Goal: Register for event/course: Sign up to attend an event or enroll in a course

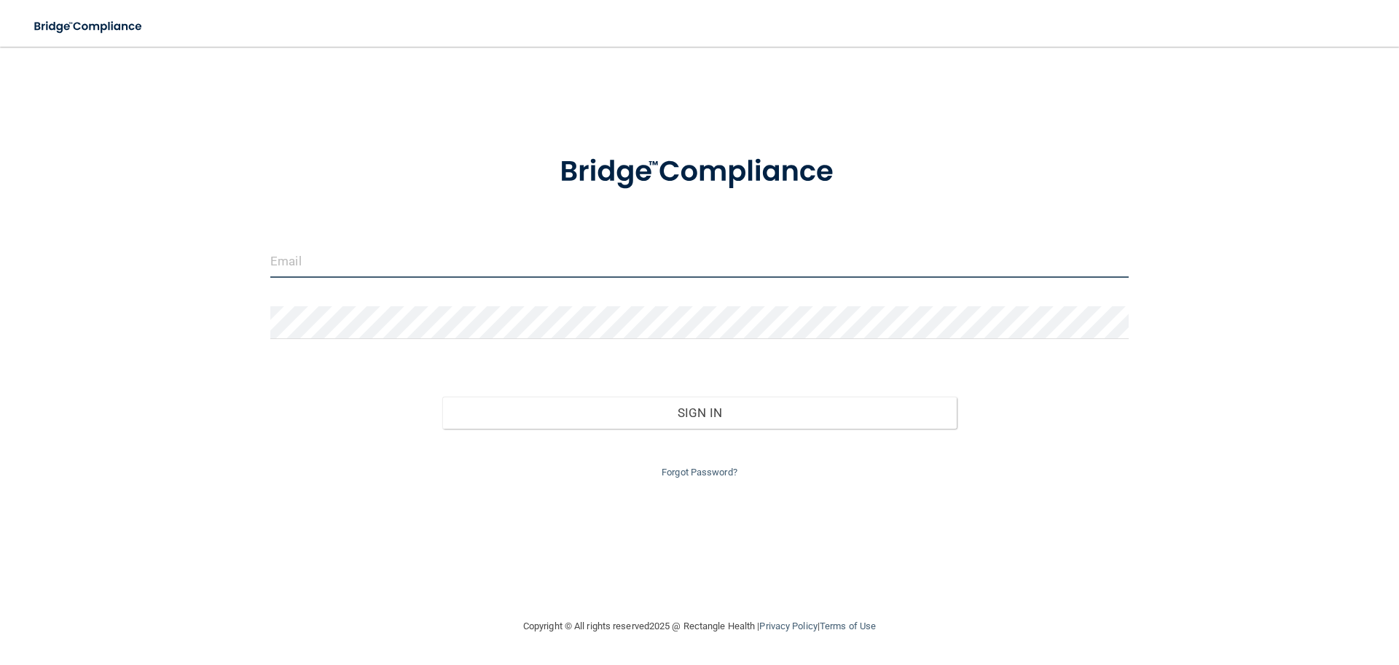
click at [360, 270] on input "email" at bounding box center [699, 261] width 859 height 33
type input "[EMAIL_ADDRESS][DOMAIN_NAME]"
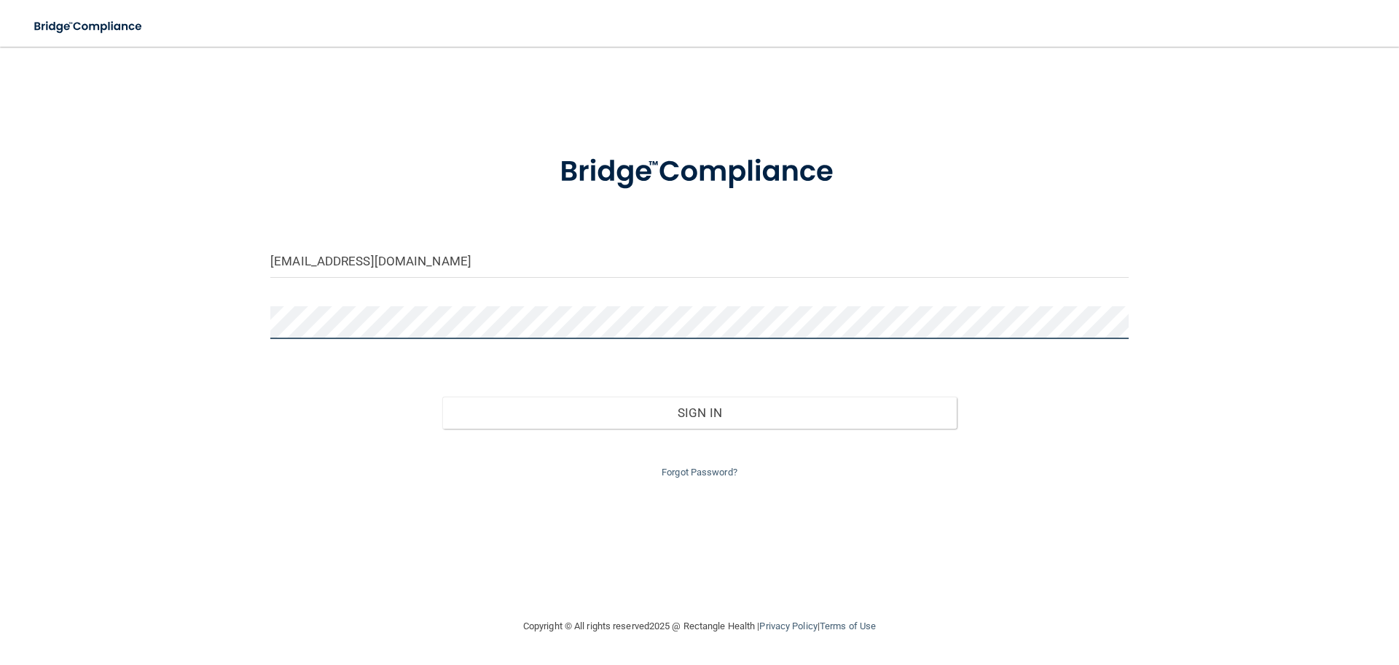
click at [442, 396] on button "Sign In" at bounding box center [699, 412] width 515 height 32
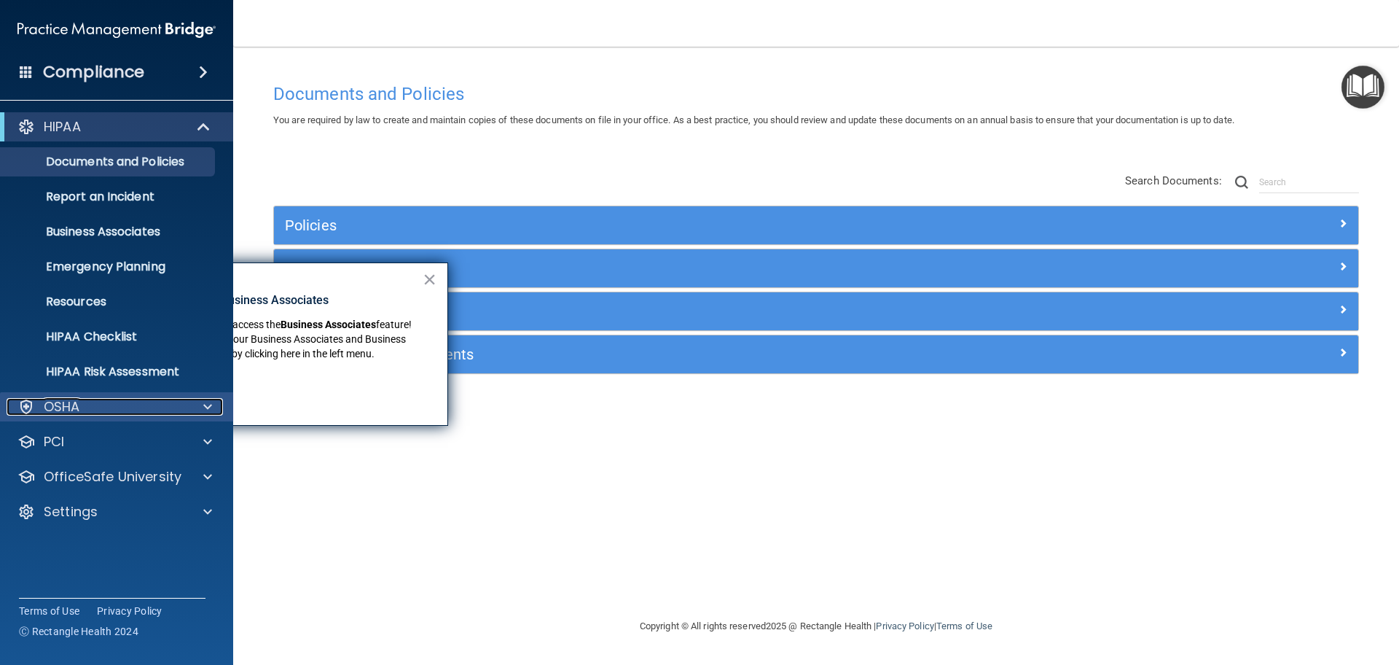
click at [123, 412] on div "OSHA" at bounding box center [97, 406] width 181 height 17
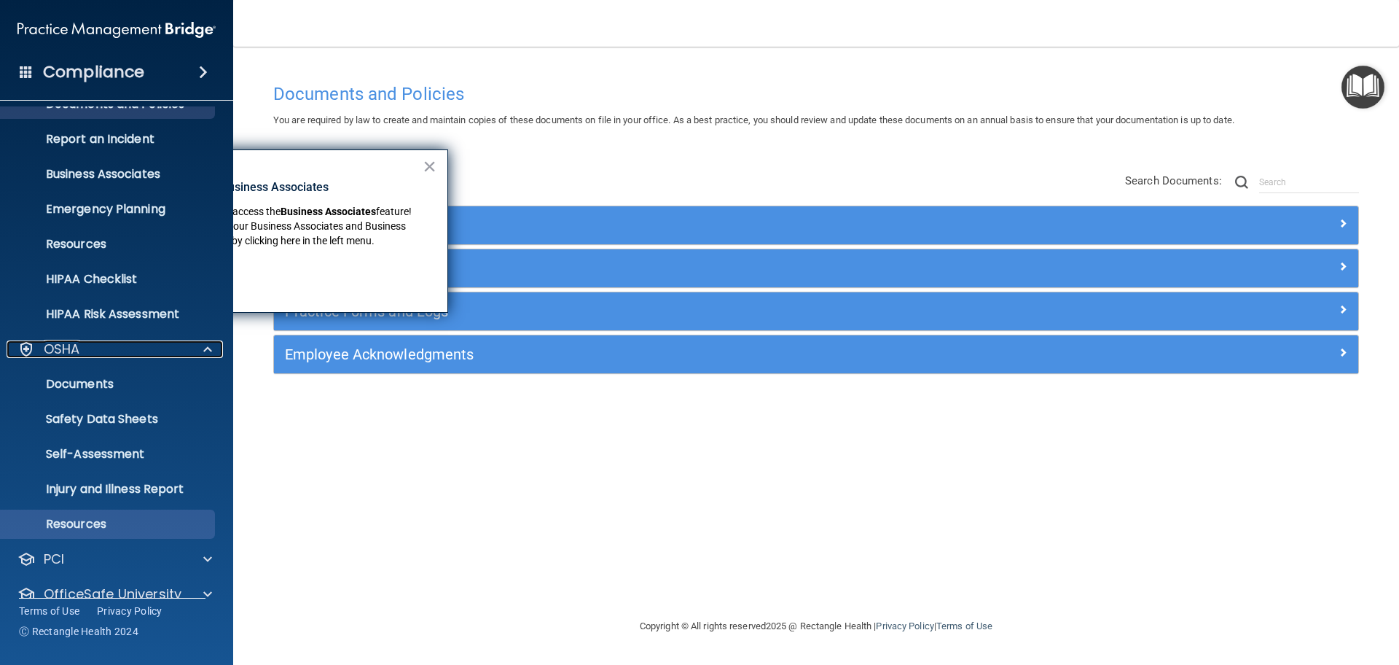
scroll to position [115, 0]
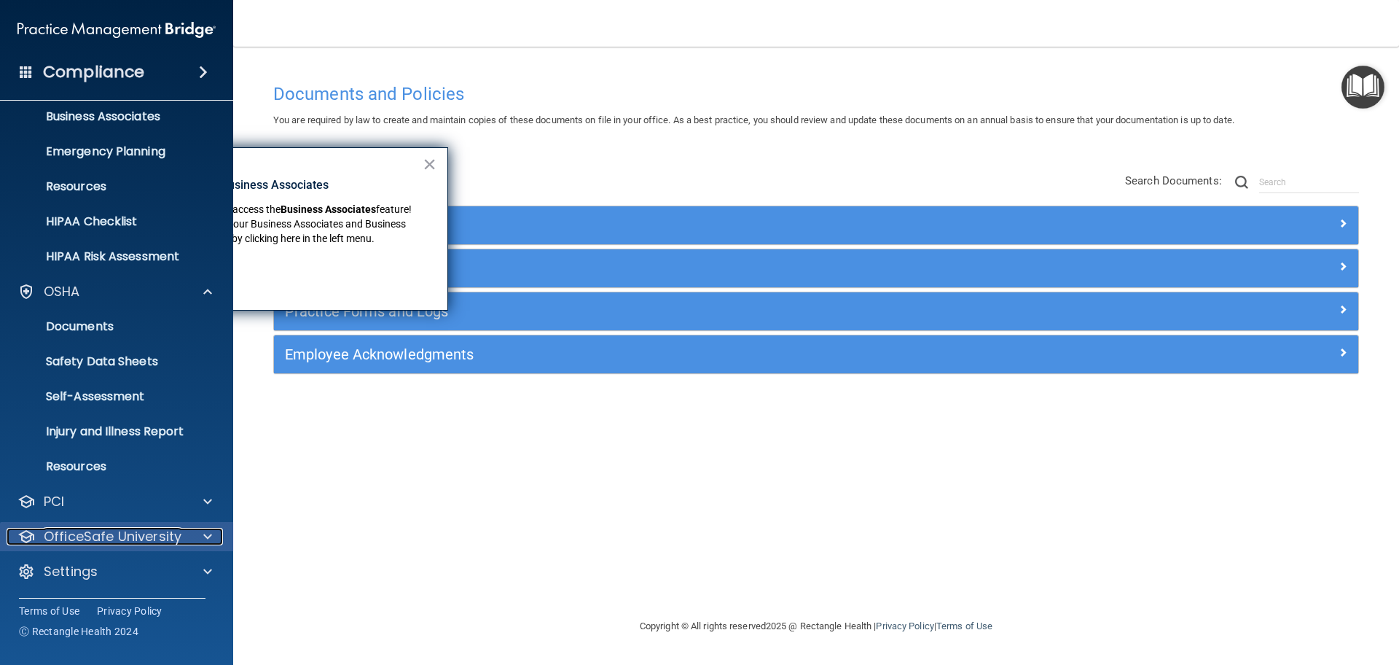
click at [124, 544] on p "OfficeSafe University" at bounding box center [113, 536] width 138 height 17
click at [94, 568] on p "HIPAA Training" at bounding box center [69, 571] width 120 height 15
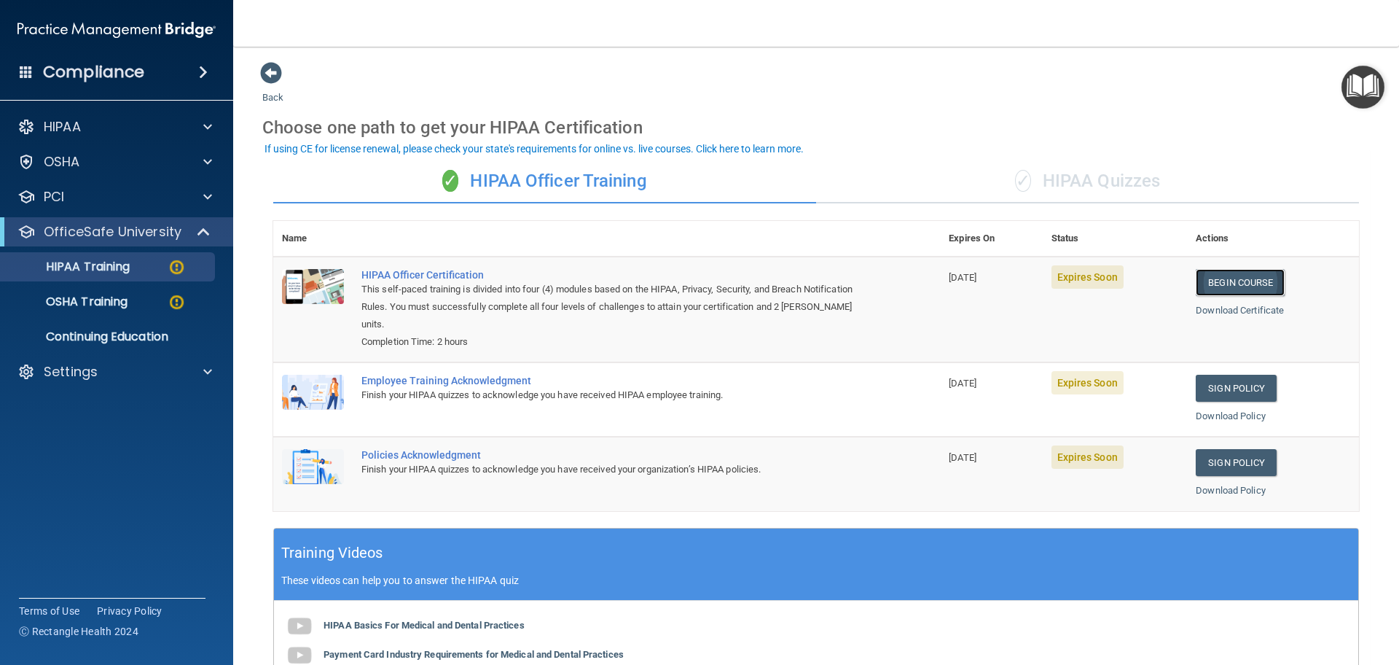
click at [1219, 281] on link "Begin Course" at bounding box center [1240, 282] width 89 height 27
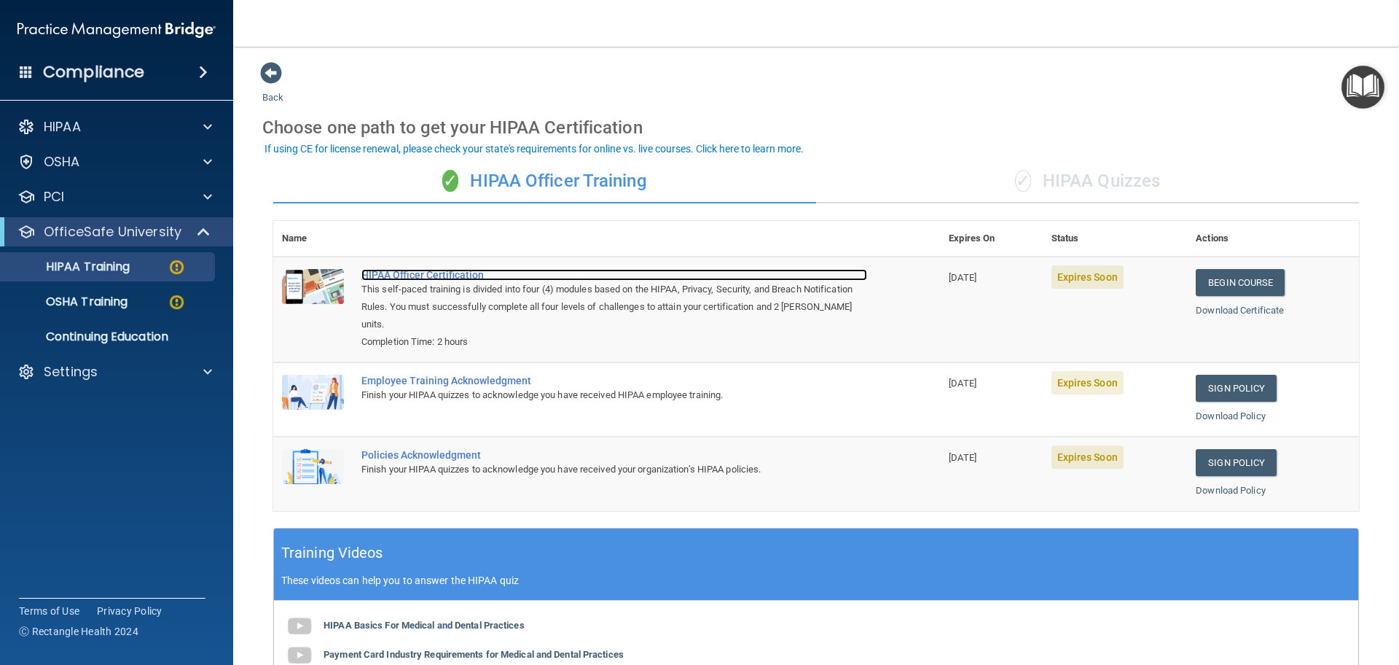
click at [437, 272] on div "HIPAA Officer Certification" at bounding box center [614, 275] width 506 height 12
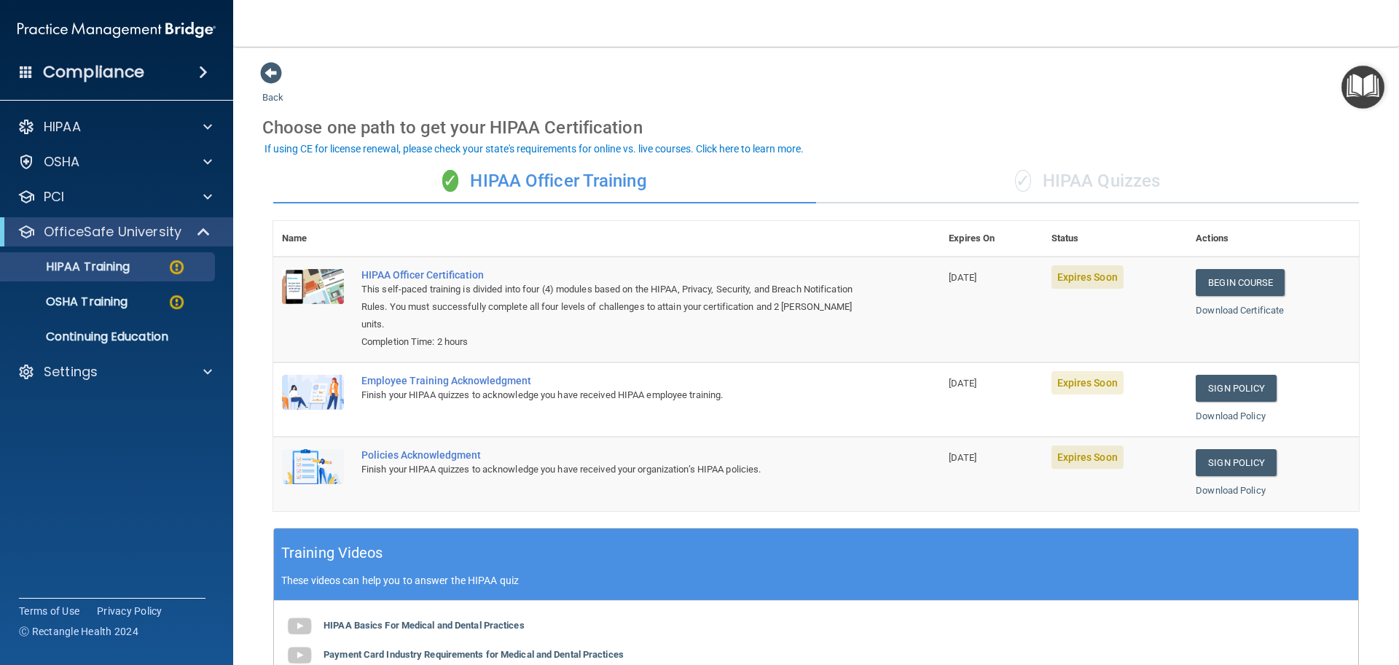
click at [926, 90] on div "Back Choose one path to get your HIPAA Certification ✓ HIPAA Officer Training ✓…" at bounding box center [816, 491] width 1108 height 861
click at [893, 70] on div "Back Choose one path to get your HIPAA Certification ✓ HIPAA Officer Training ✓…" at bounding box center [816, 491] width 1108 height 861
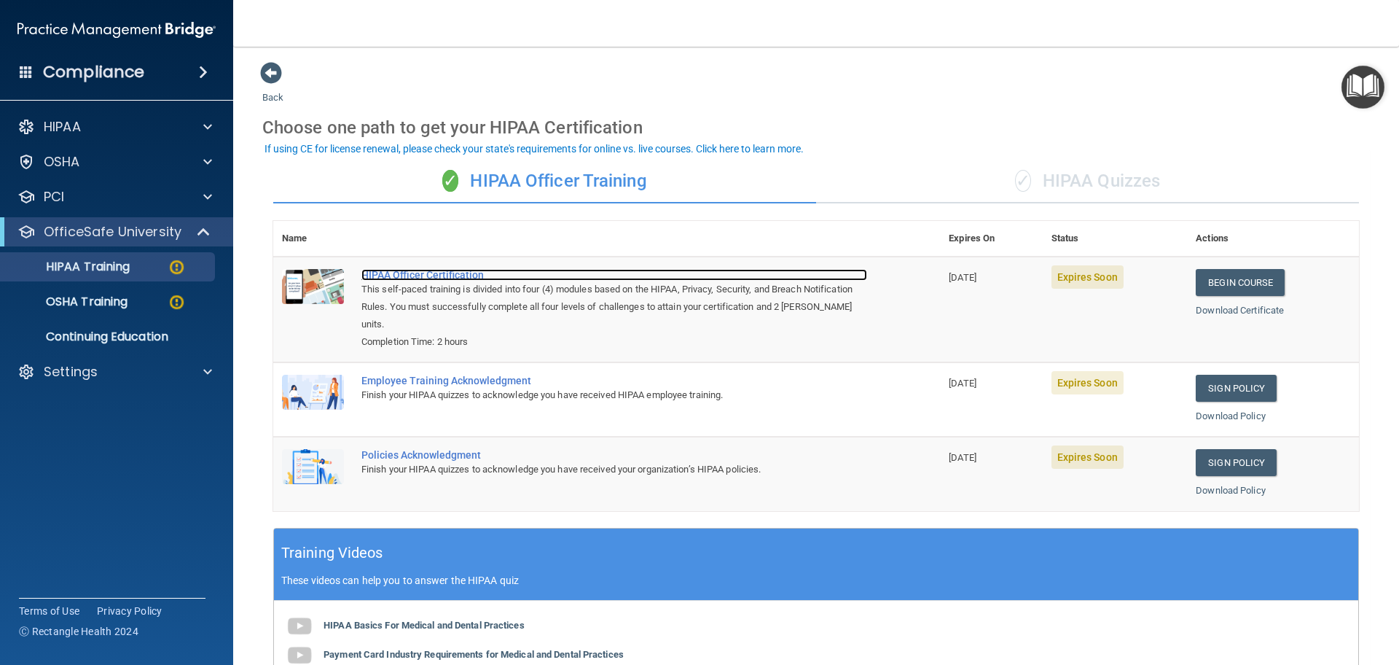
click at [416, 270] on div "HIPAA Officer Certification" at bounding box center [614, 275] width 506 height 12
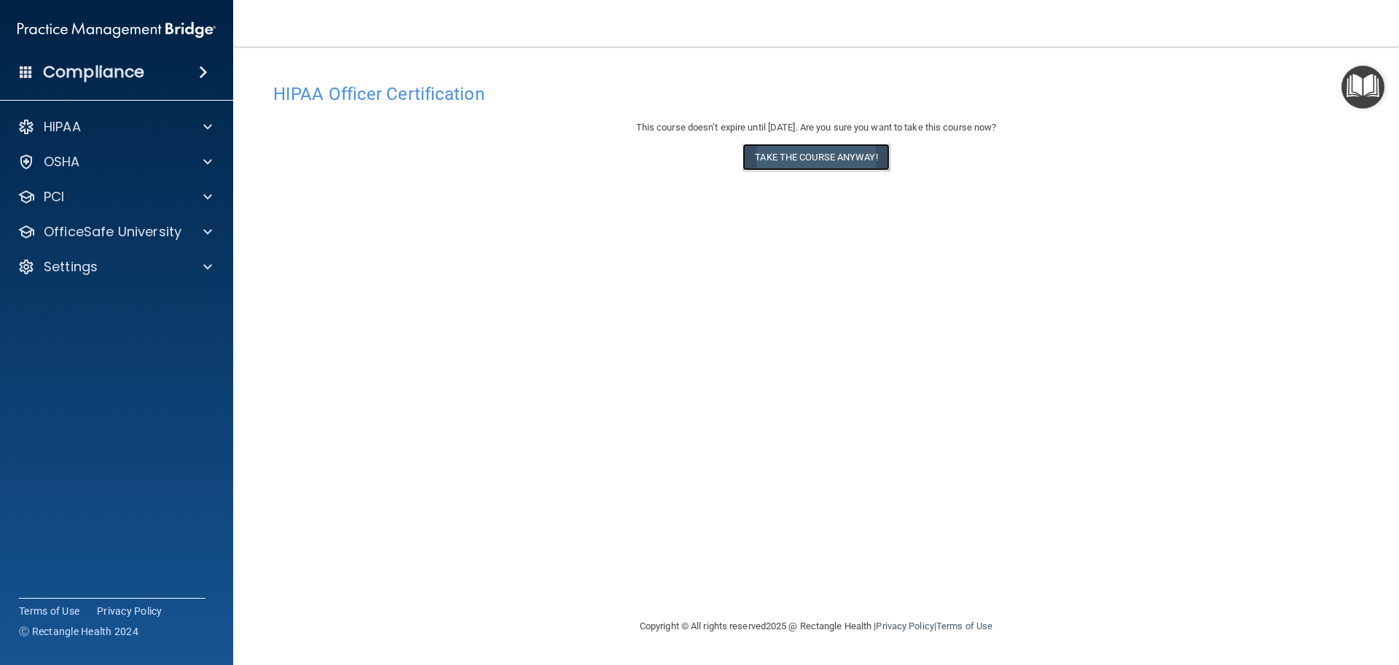
click at [853, 152] on button "Take the course anyway!" at bounding box center [816, 157] width 146 height 27
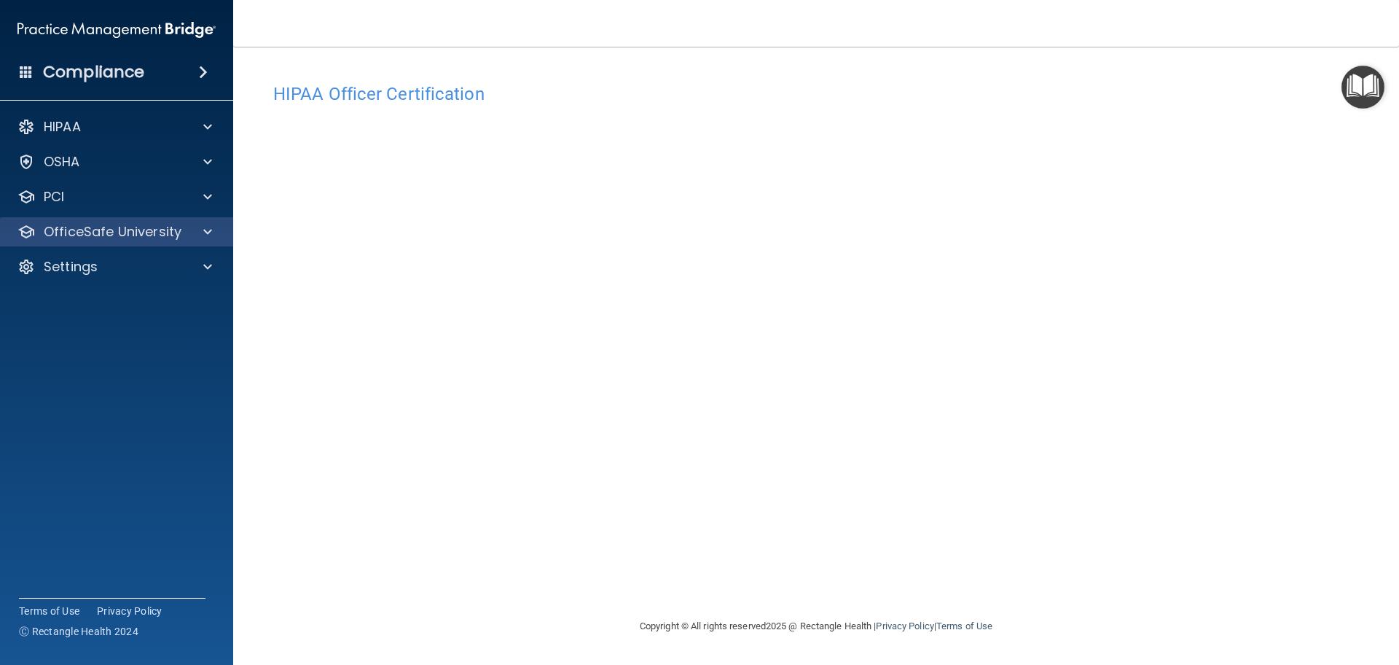
click at [80, 241] on div "OfficeSafe University" at bounding box center [117, 231] width 234 height 29
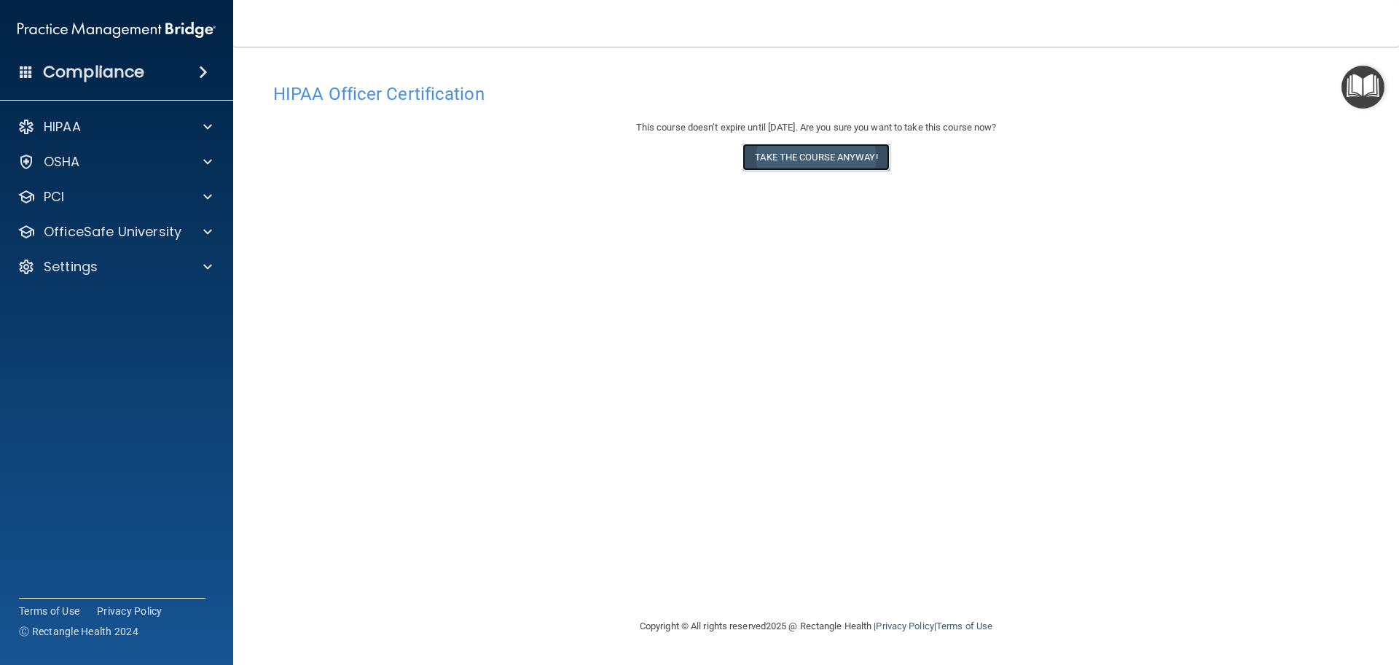
click at [817, 160] on button "Take the course anyway!" at bounding box center [816, 157] width 146 height 27
